Goal: Information Seeking & Learning: Learn about a topic

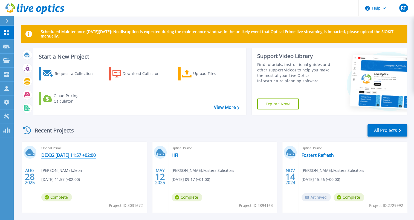
click at [71, 152] on link "DEX02 [DATE] 11:57 +02:00" at bounding box center [68, 154] width 54 height 5
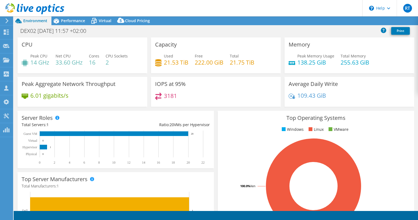
select select "EUFrankfurt"
select select "GBP"
click at [72, 22] on span "Performance" at bounding box center [73, 20] width 24 height 5
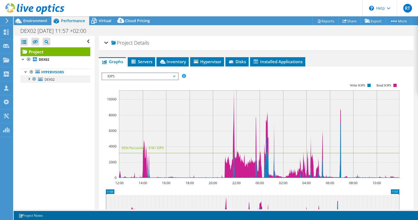
click at [29, 79] on div at bounding box center [28, 78] width 5 height 5
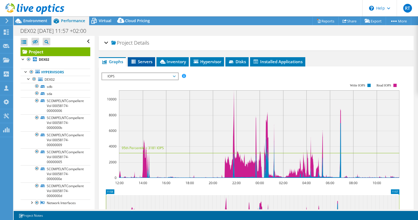
click at [141, 61] on span "Servers" at bounding box center [141, 61] width 22 height 5
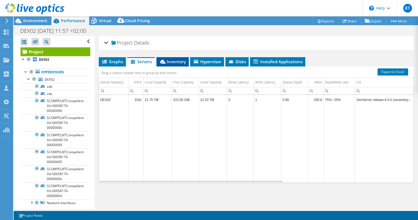
click at [177, 59] on span "Inventory" at bounding box center [172, 61] width 27 height 5
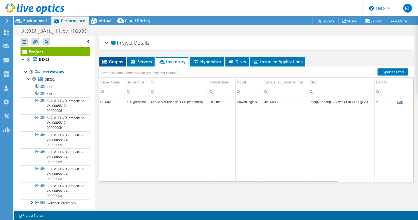
click at [118, 61] on span "Graphs" at bounding box center [112, 61] width 22 height 5
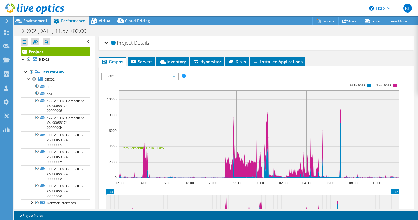
click at [129, 75] on span "IOPS" at bounding box center [140, 76] width 70 height 7
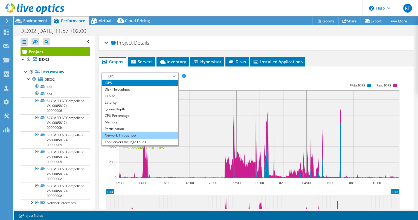
scroll to position [20, 0]
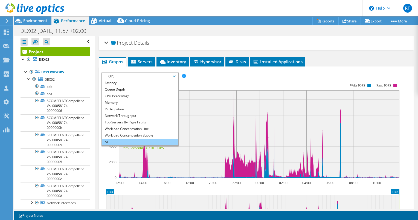
click at [112, 140] on li "All" at bounding box center [140, 142] width 76 height 7
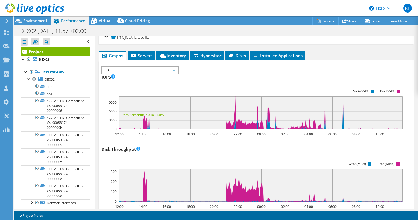
scroll to position [5, 0]
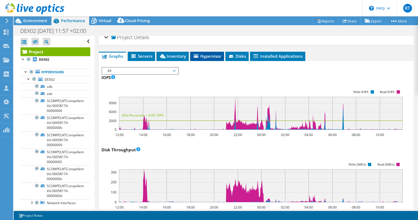
click at [200, 57] on span "Hypervisor" at bounding box center [207, 55] width 28 height 5
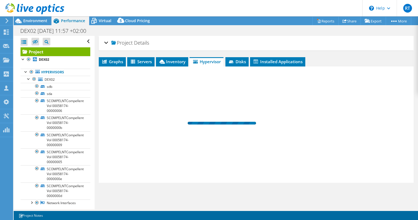
scroll to position [0, 0]
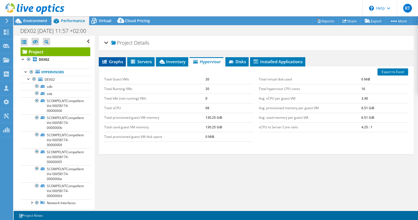
click at [120, 62] on span "Graphs" at bounding box center [112, 61] width 22 height 5
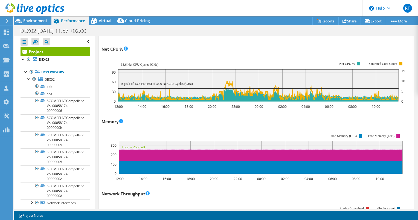
scroll to position [396, 0]
